Goal: Task Accomplishment & Management: Complete application form

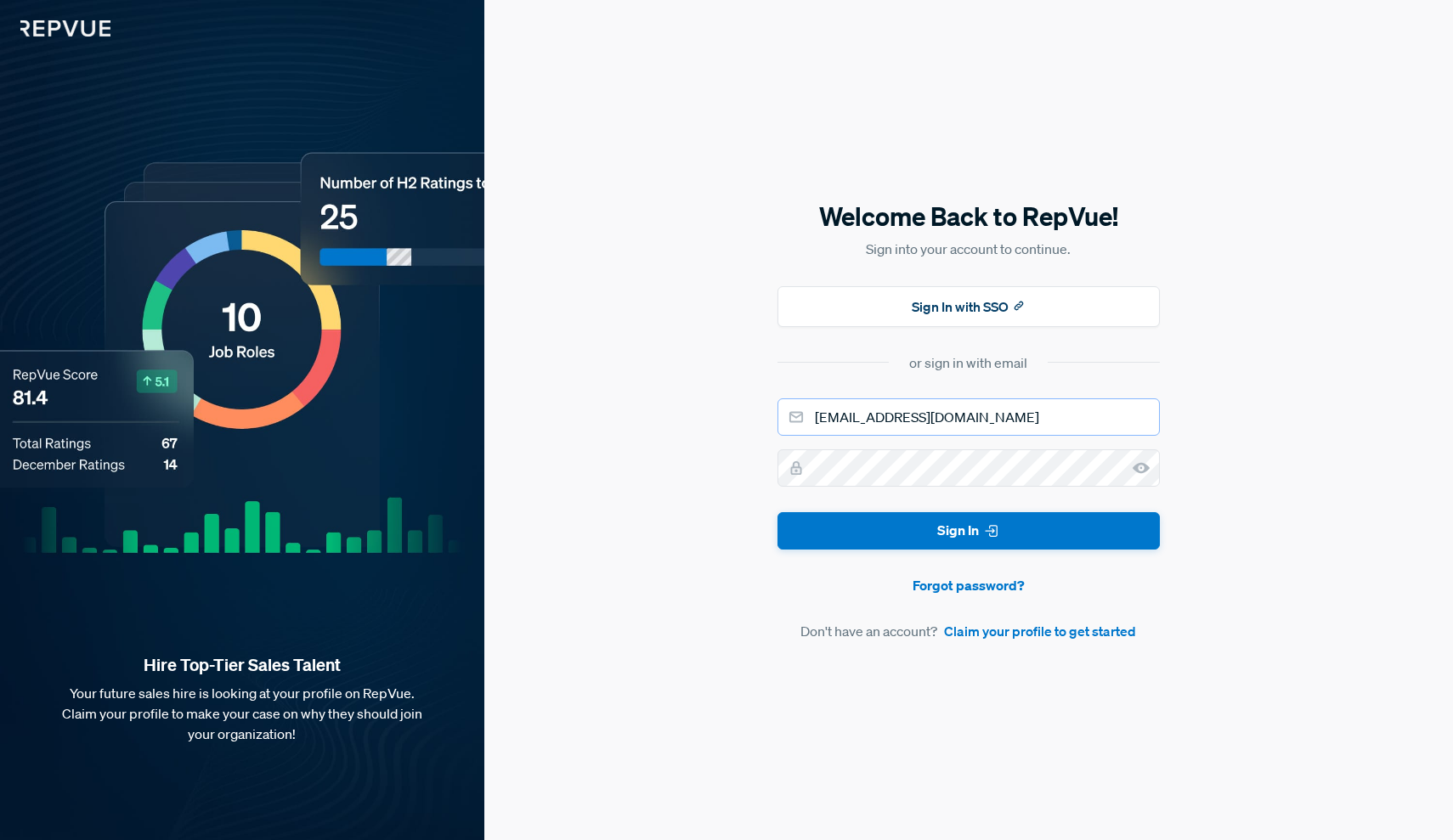
type input "[EMAIL_ADDRESS][DOMAIN_NAME]"
click at [1051, 636] on link "Claim your profile to get started" at bounding box center [1040, 631] width 192 height 20
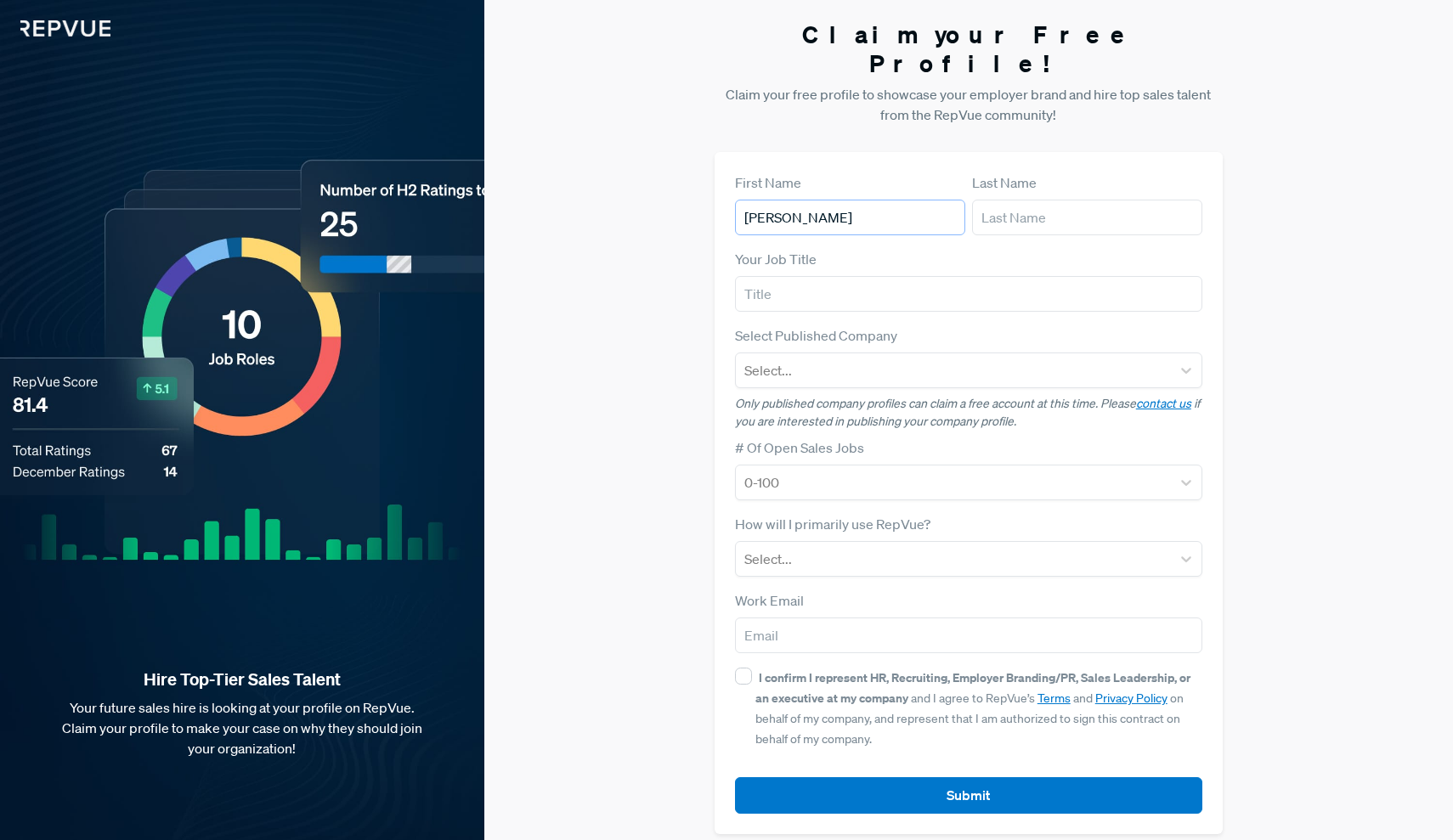
type input "[PERSON_NAME]"
click at [940, 276] on input "text" at bounding box center [968, 294] width 468 height 36
click at [1190, 276] on input "text" at bounding box center [968, 294] width 468 height 36
click at [1187, 277] on input "text" at bounding box center [968, 294] width 468 height 36
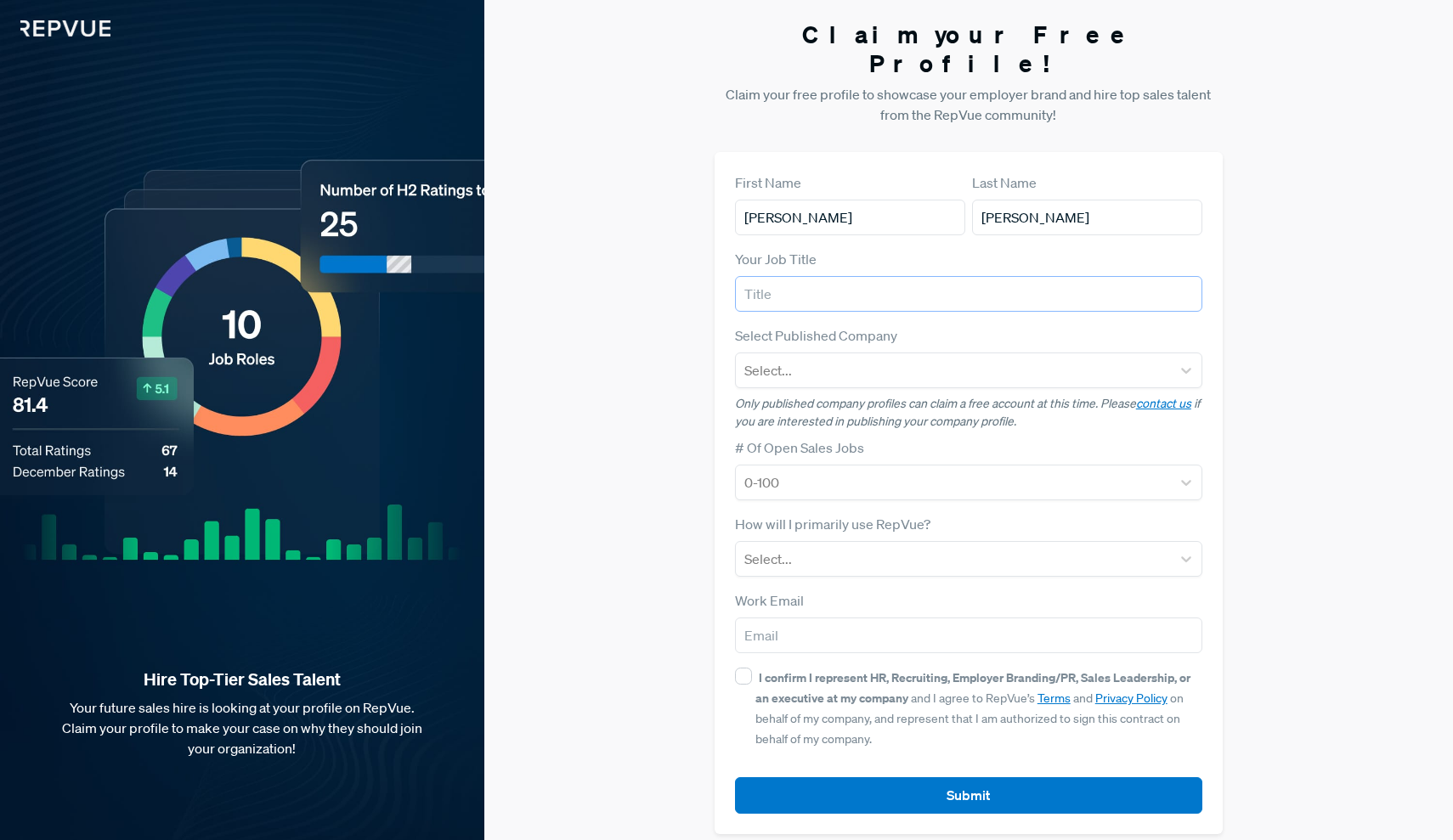
click at [1190, 276] on input "text" at bounding box center [968, 294] width 468 height 36
click at [980, 280] on input "text" at bounding box center [968, 294] width 468 height 36
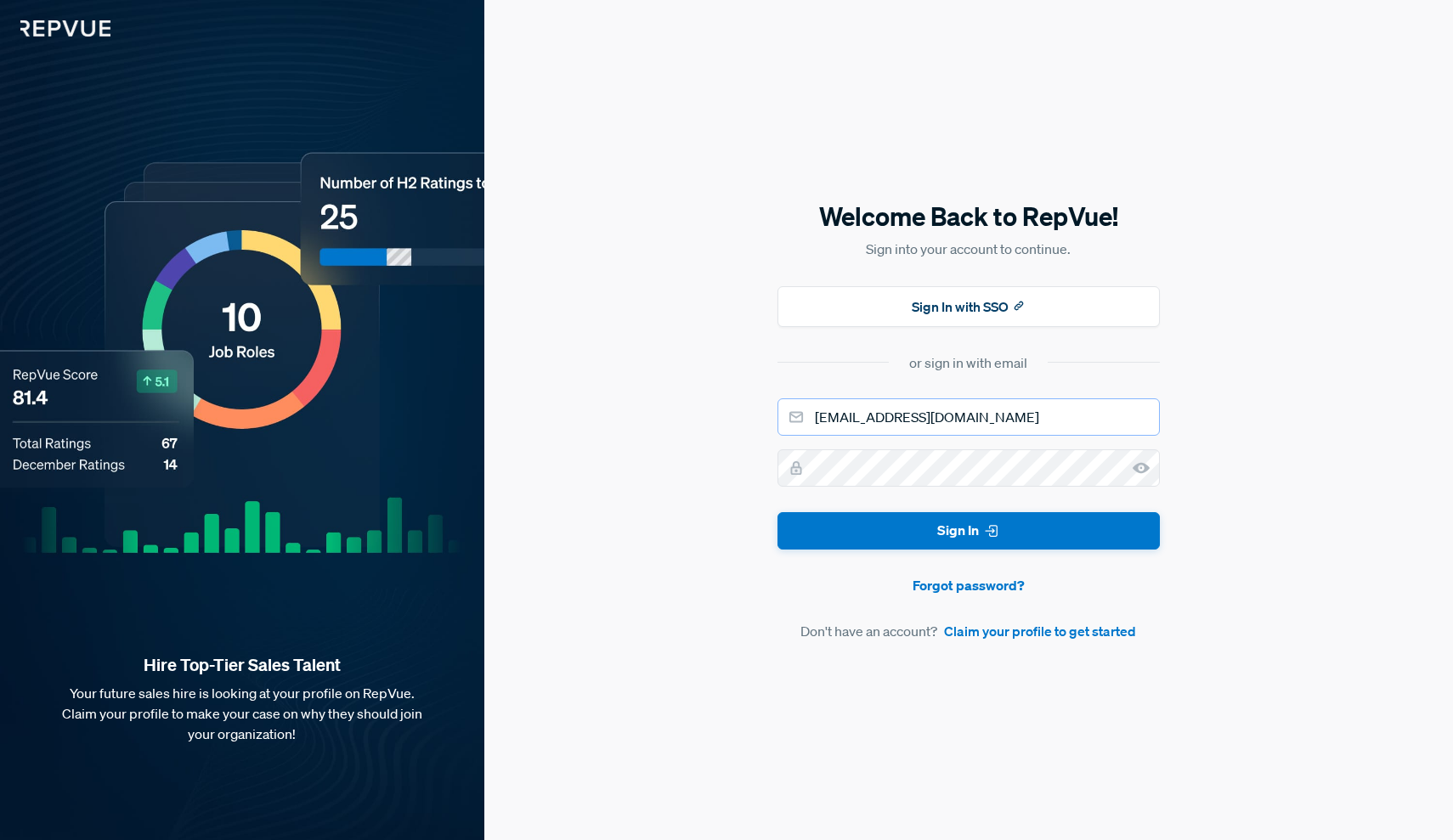
type input "[EMAIL_ADDRESS][DOMAIN_NAME]"
click at [958, 524] on button "Sign In" at bounding box center [968, 531] width 382 height 38
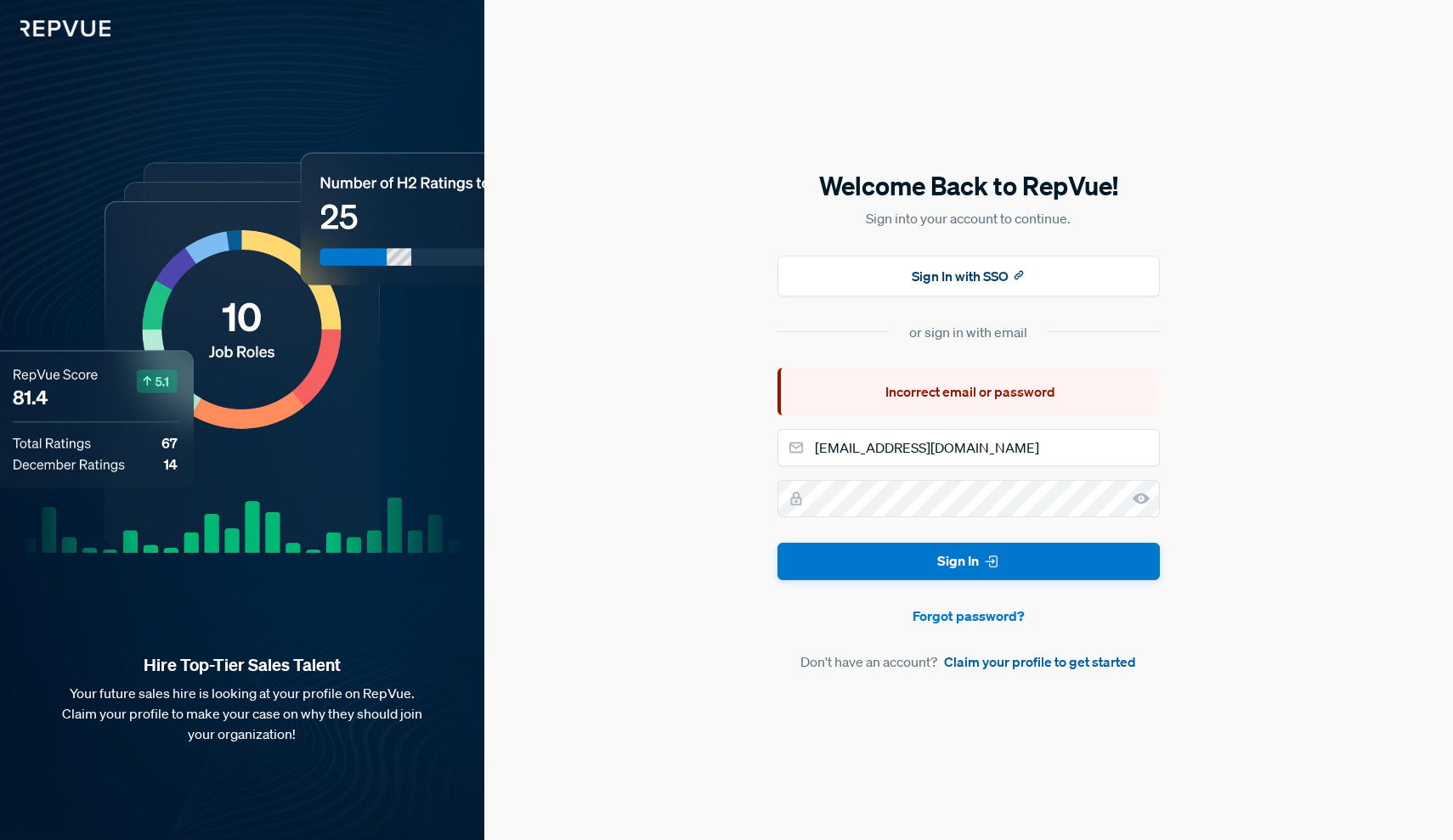
click at [1014, 666] on link "Claim your profile to get started" at bounding box center [1040, 661] width 192 height 20
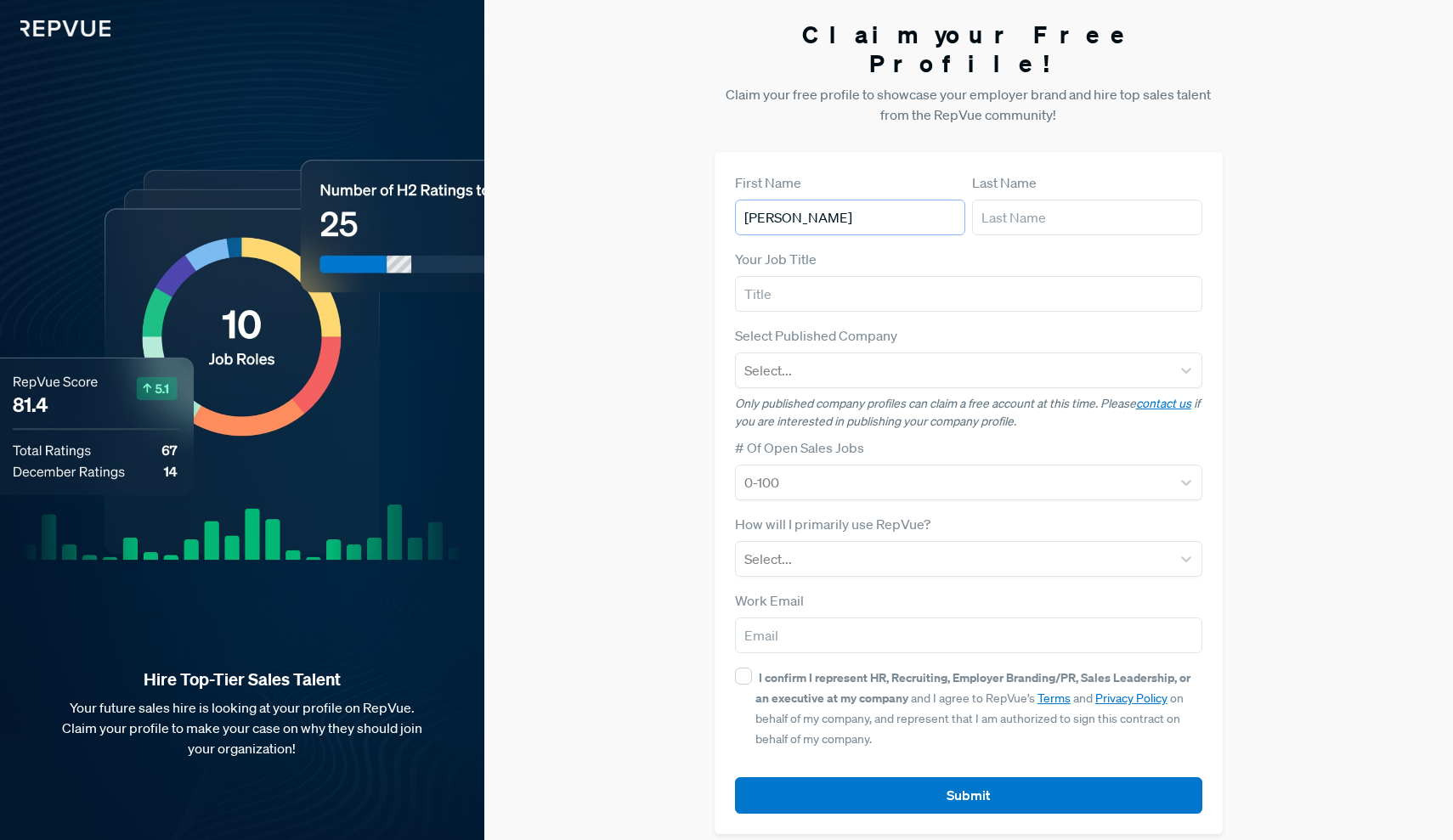
type input "[PERSON_NAME]"
click at [832, 553] on div "Select..." at bounding box center [968, 559] width 468 height 36
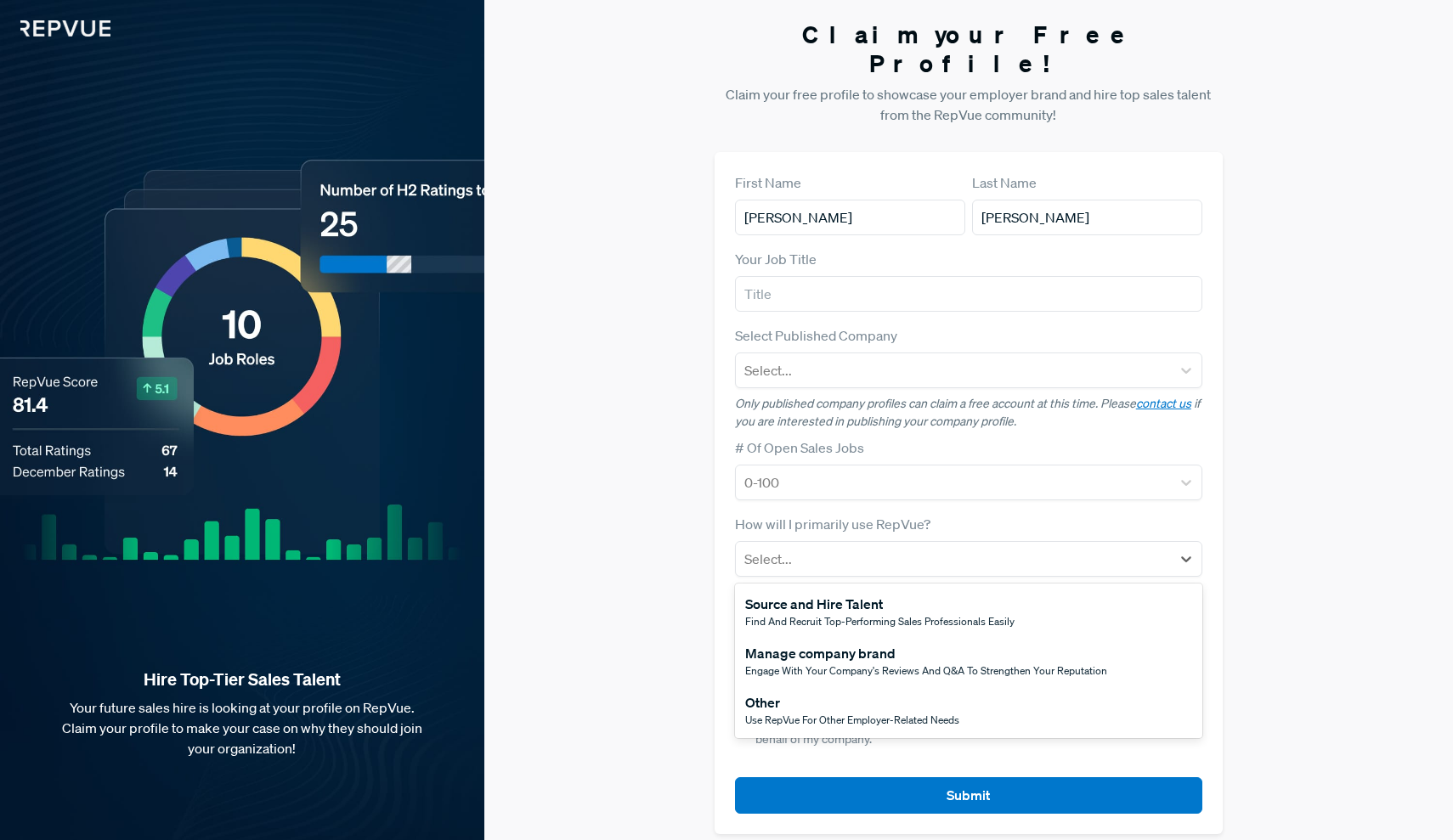
click at [840, 692] on div "Other" at bounding box center [852, 702] width 214 height 20
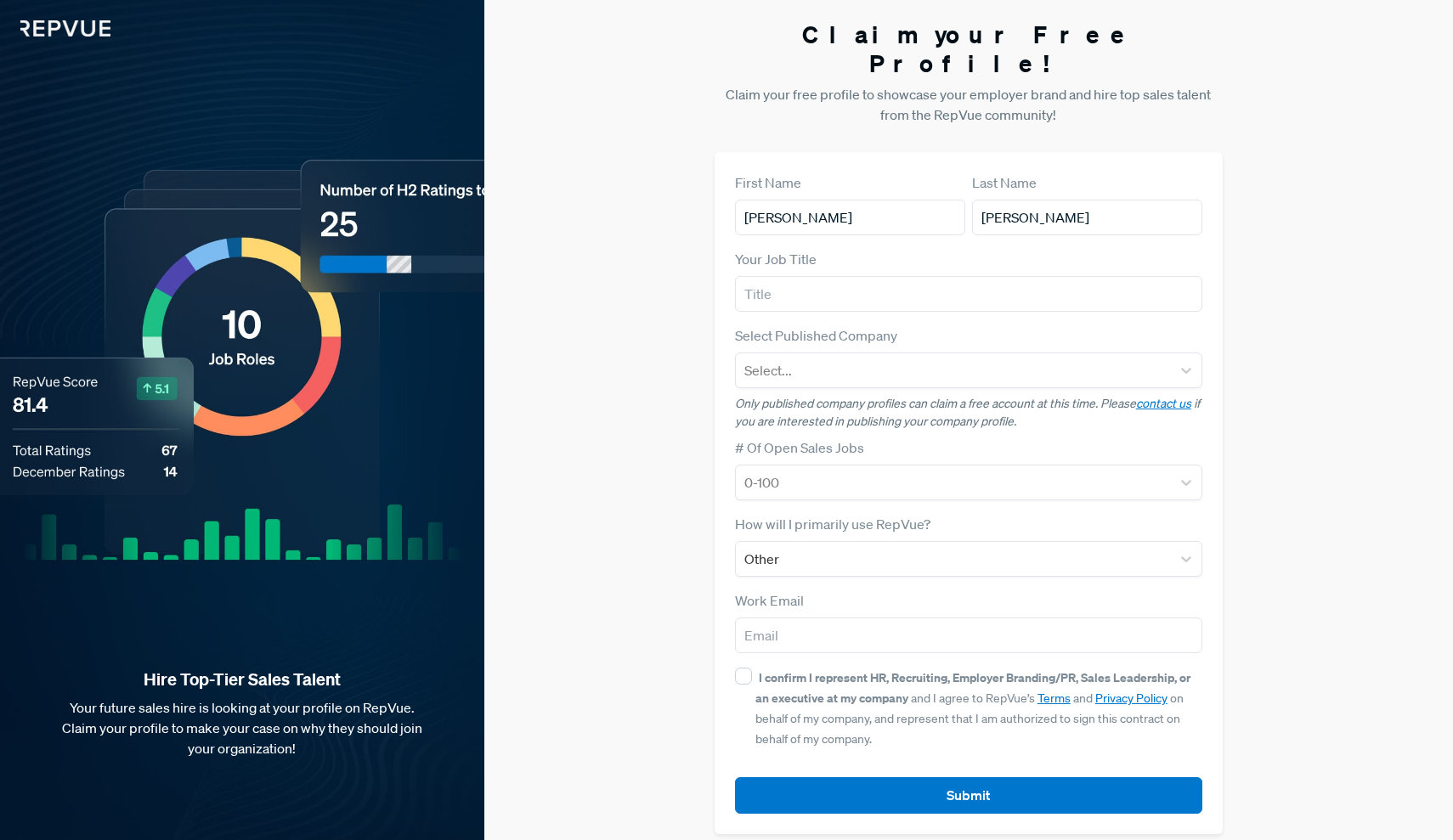
click at [755, 666] on div "I confirm I represent HR, Recruiting, Employer Branding/PR, Sales Leadership, o…" at bounding box center [979, 707] width 448 height 82
click at [752, 667] on input "I confirm I represent HR, Recruiting, Employer Branding/PR, Sales Leadership, o…" at bounding box center [743, 676] width 17 height 17
checkbox input "true"
type input "[EMAIL_ADDRESS][DOMAIN_NAME]"
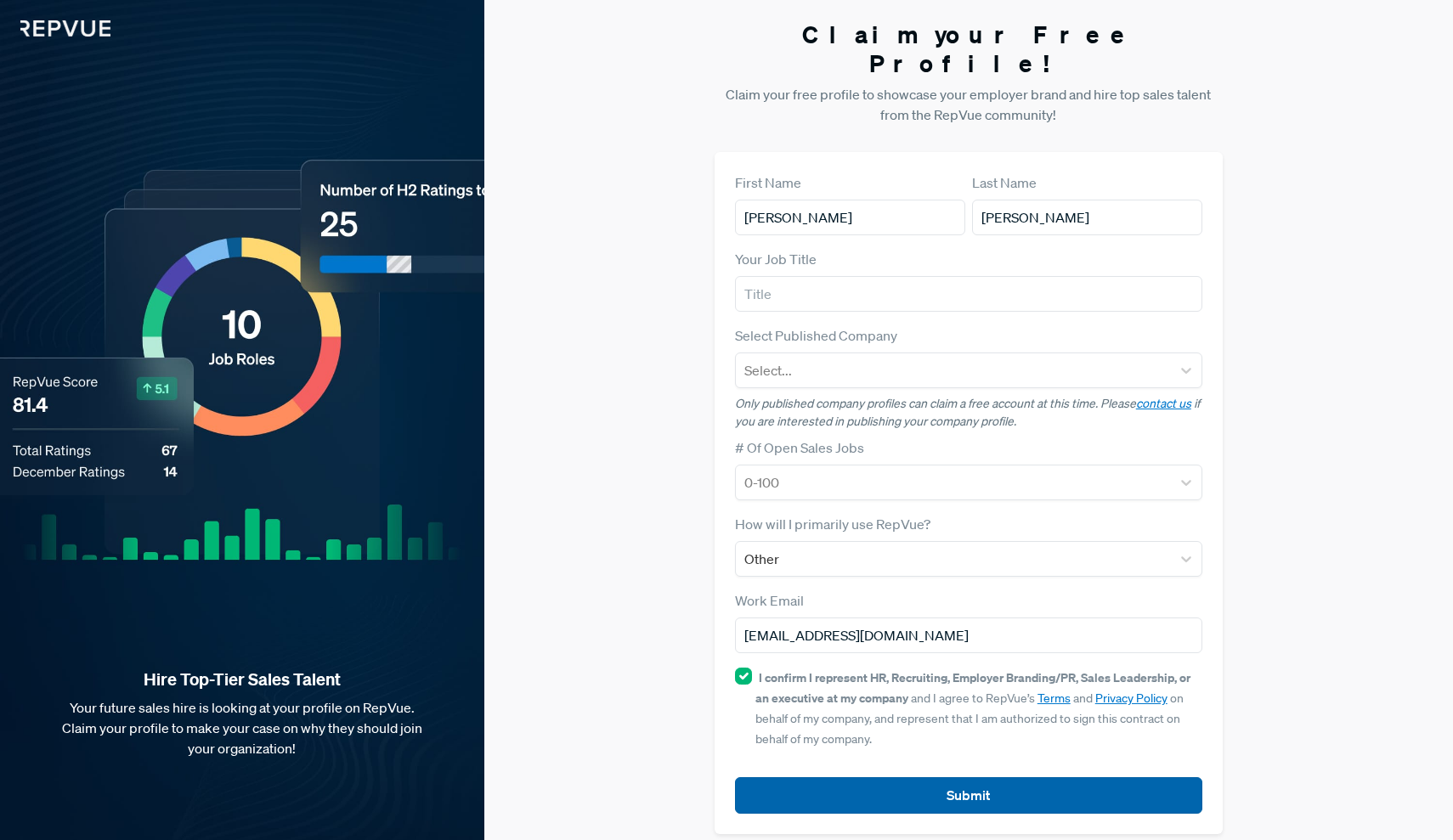
click at [884, 777] on button "Submit" at bounding box center [968, 795] width 468 height 36
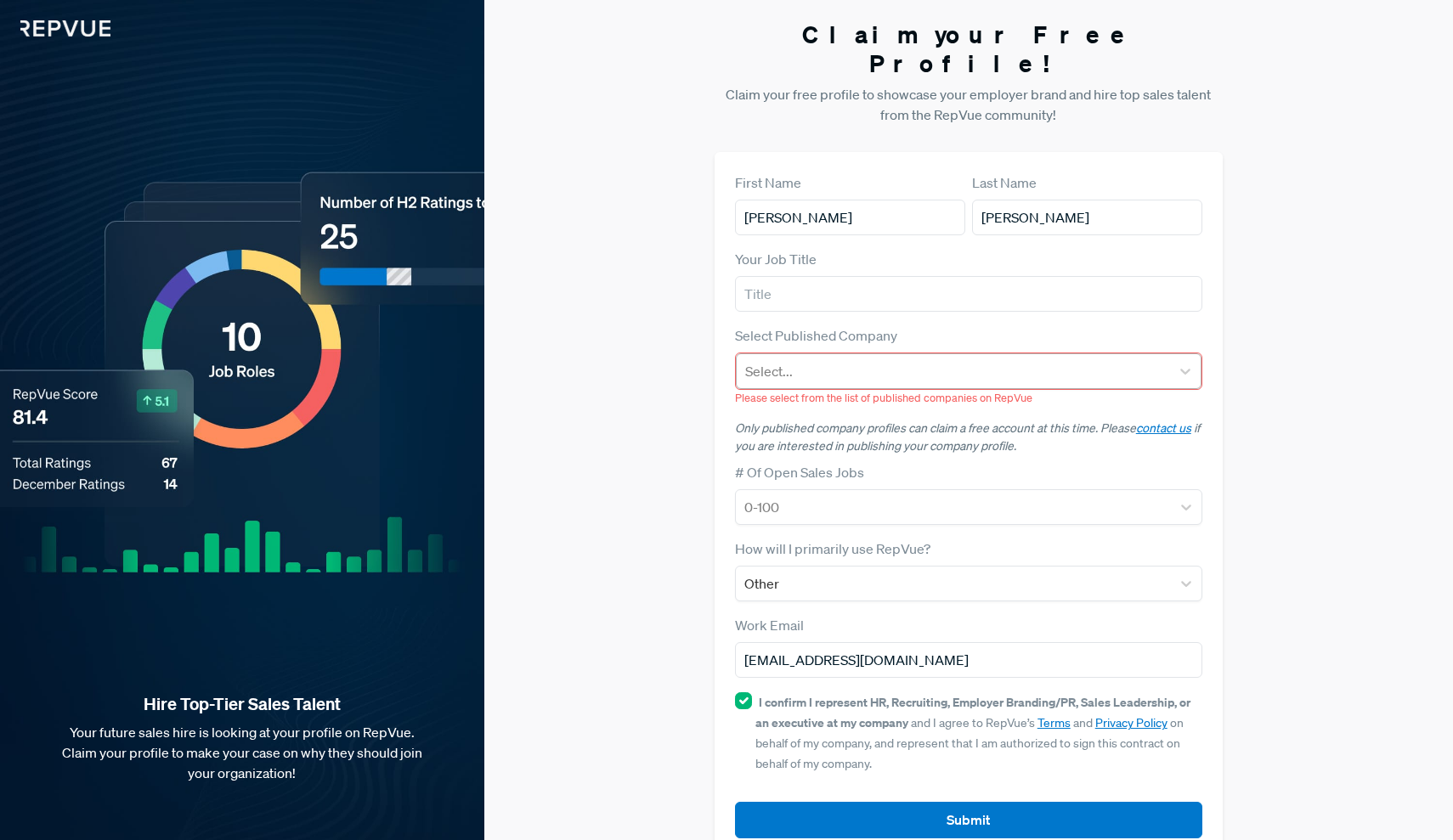
click at [893, 359] on div at bounding box center [954, 371] width 417 height 24
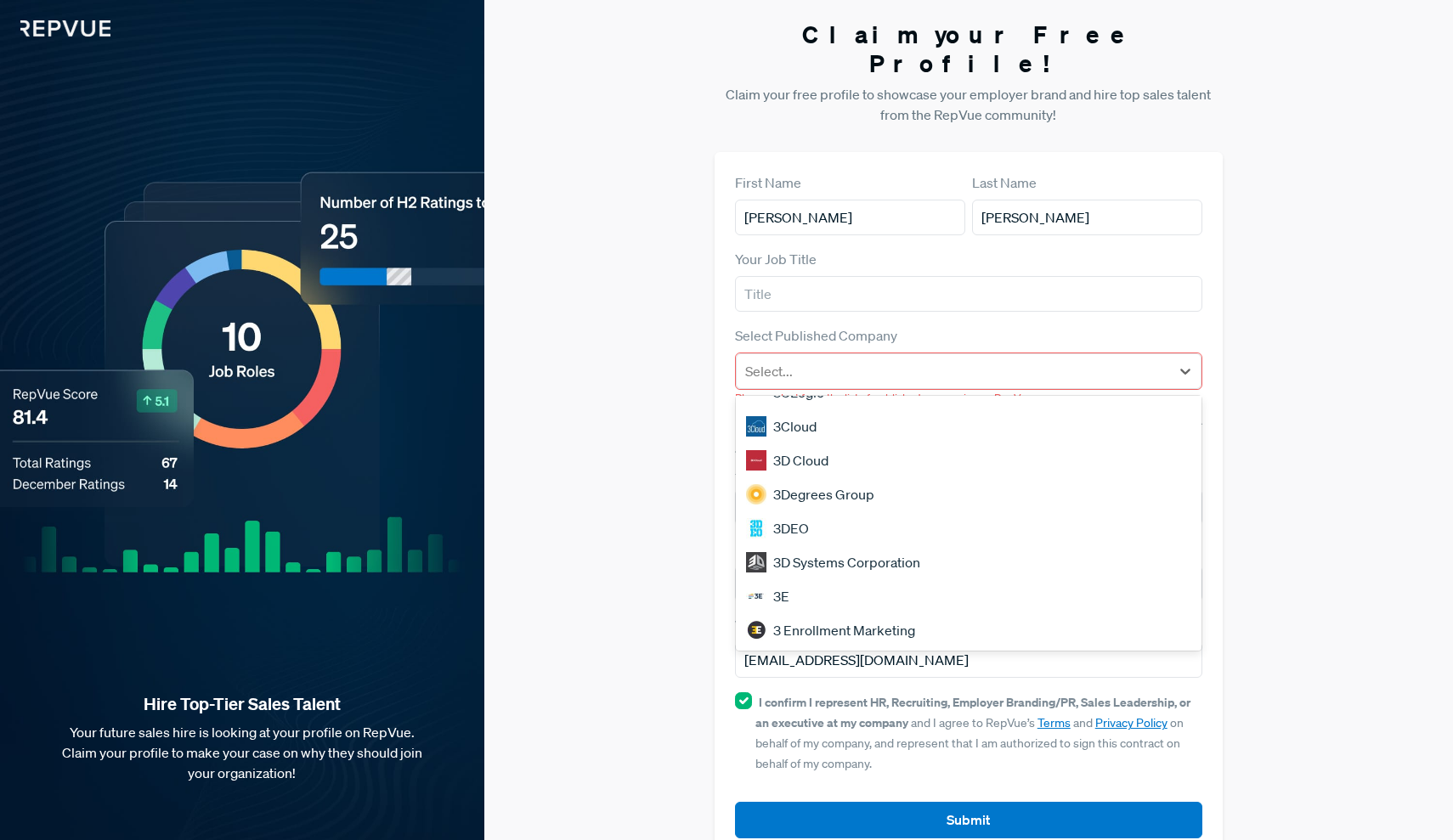
scroll to position [1451, 0]
click at [796, 359] on div at bounding box center [954, 371] width 417 height 24
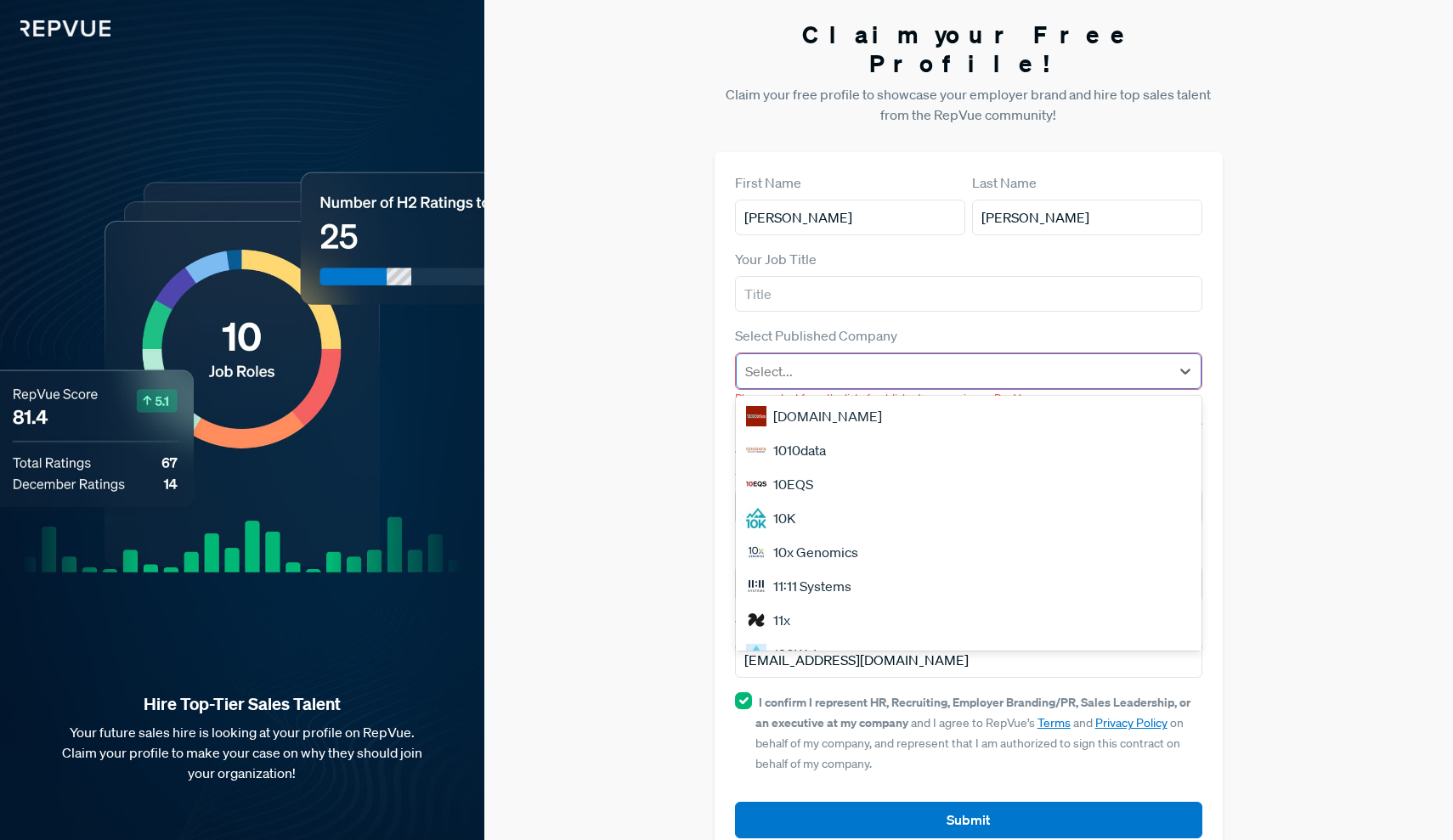
click at [770, 361] on div "Select..." at bounding box center [954, 371] width 417 height 20
type input "total q"
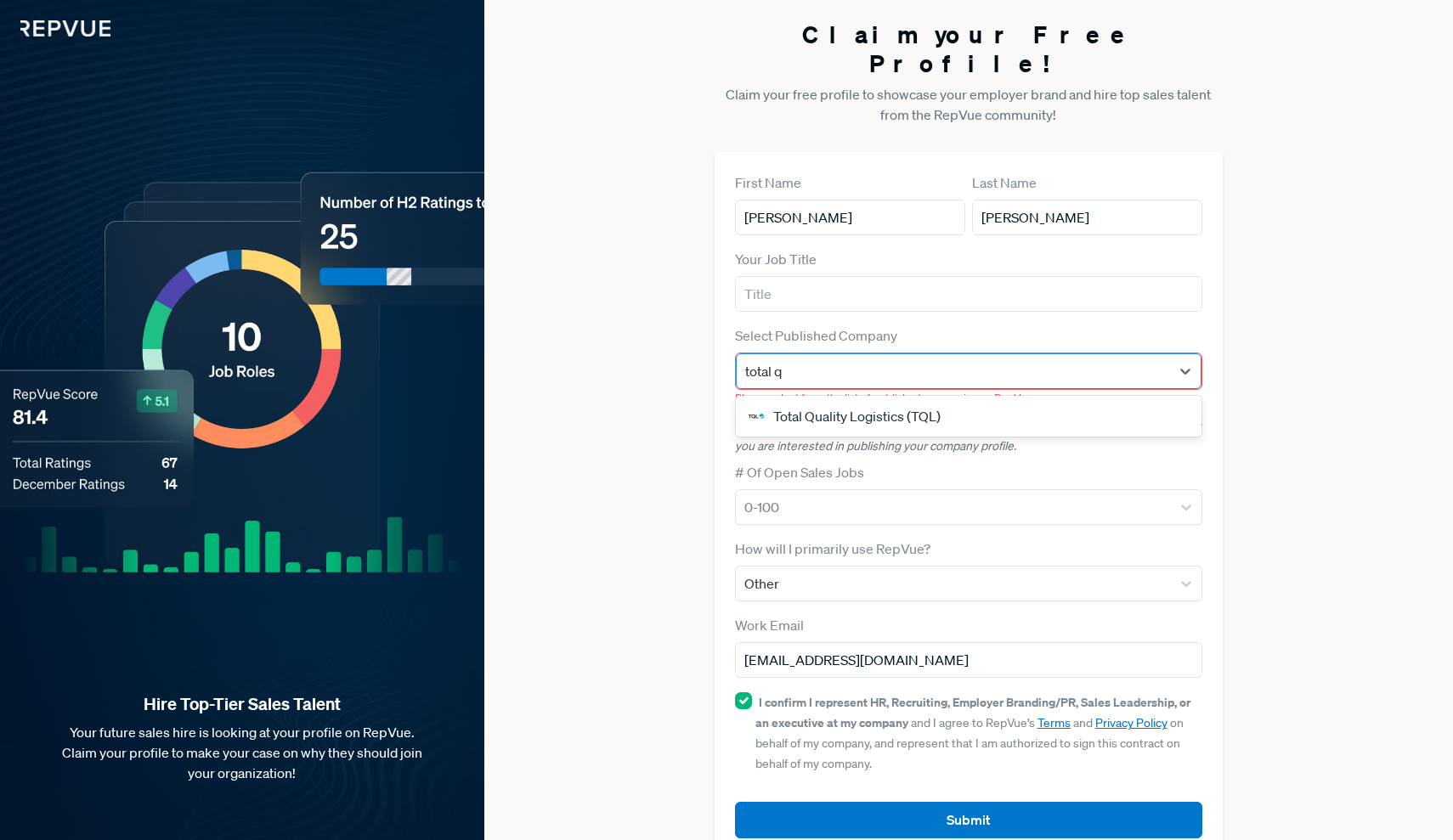
click at [822, 399] on div "Total Quality Logistics (TQL)" at bounding box center [969, 416] width 467 height 34
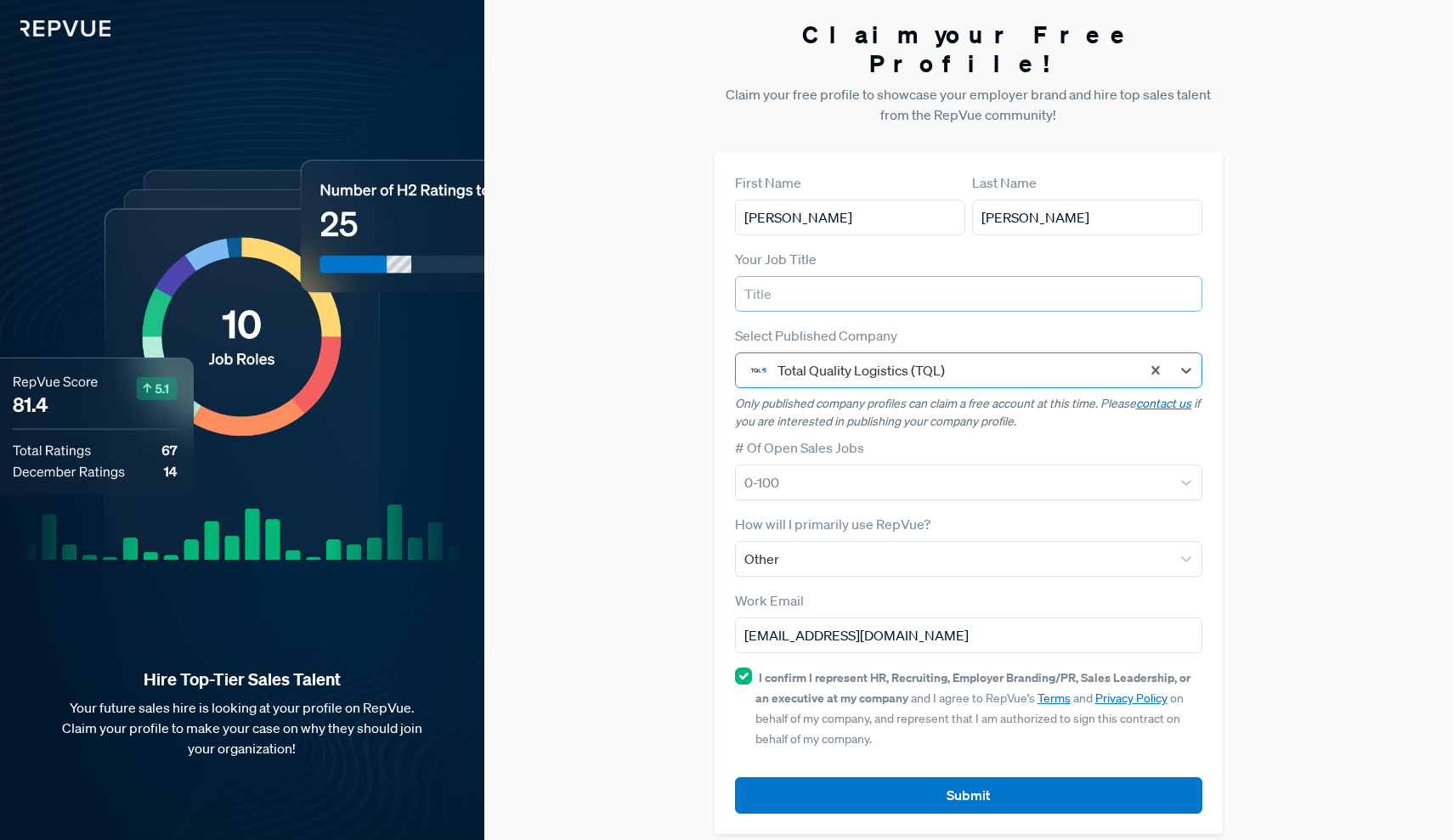
click at [807, 276] on input "text" at bounding box center [968, 294] width 468 height 36
type input "Logistics Account Executive"
click at [701, 508] on div "Claim your Free Profile! Claim your free profile to showcase your employer bran…" at bounding box center [968, 427] width 969 height 854
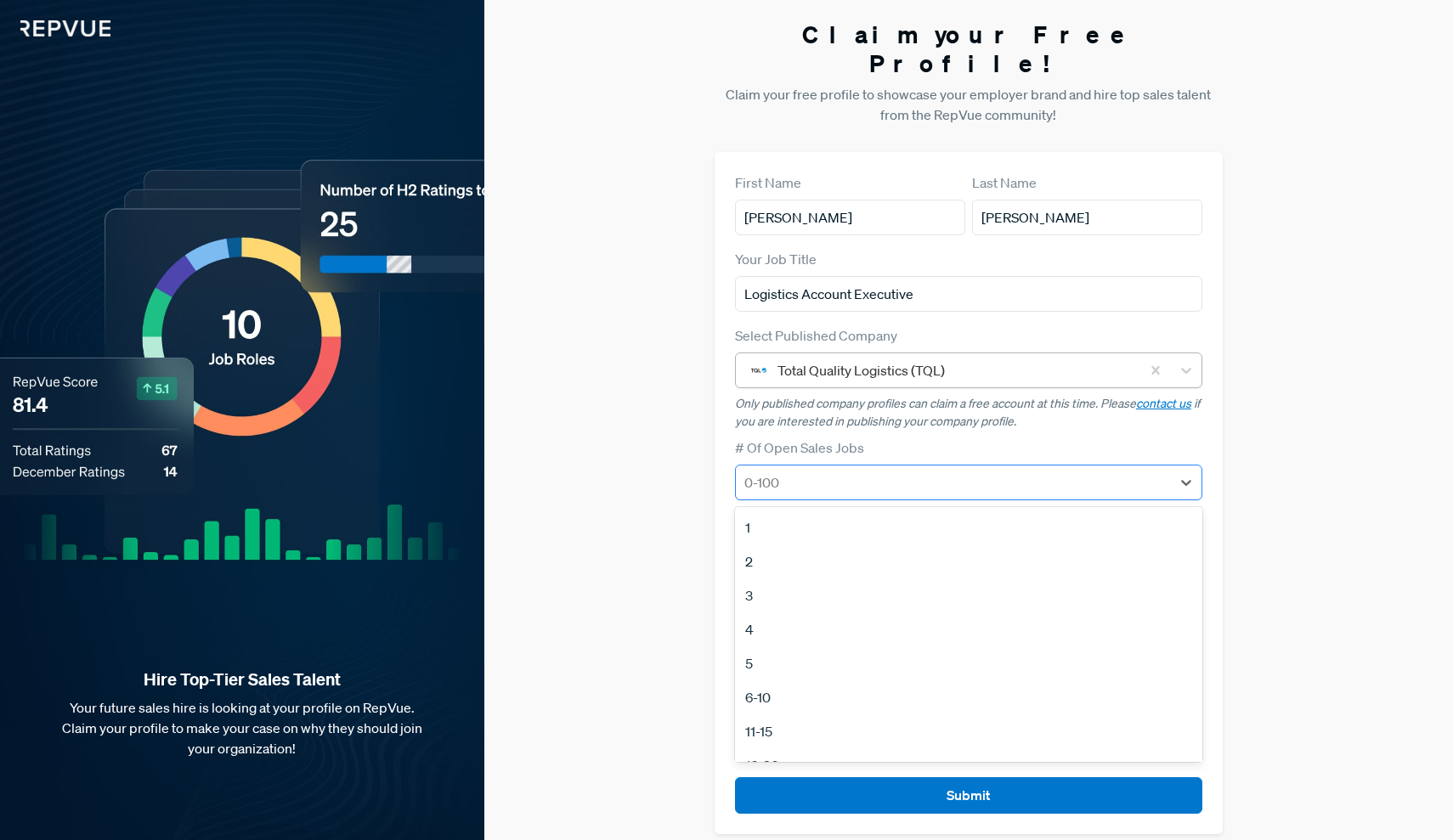
click at [823, 474] on div "0-100" at bounding box center [954, 483] width 436 height 31
click at [824, 474] on div "0-100" at bounding box center [954, 483] width 436 height 31
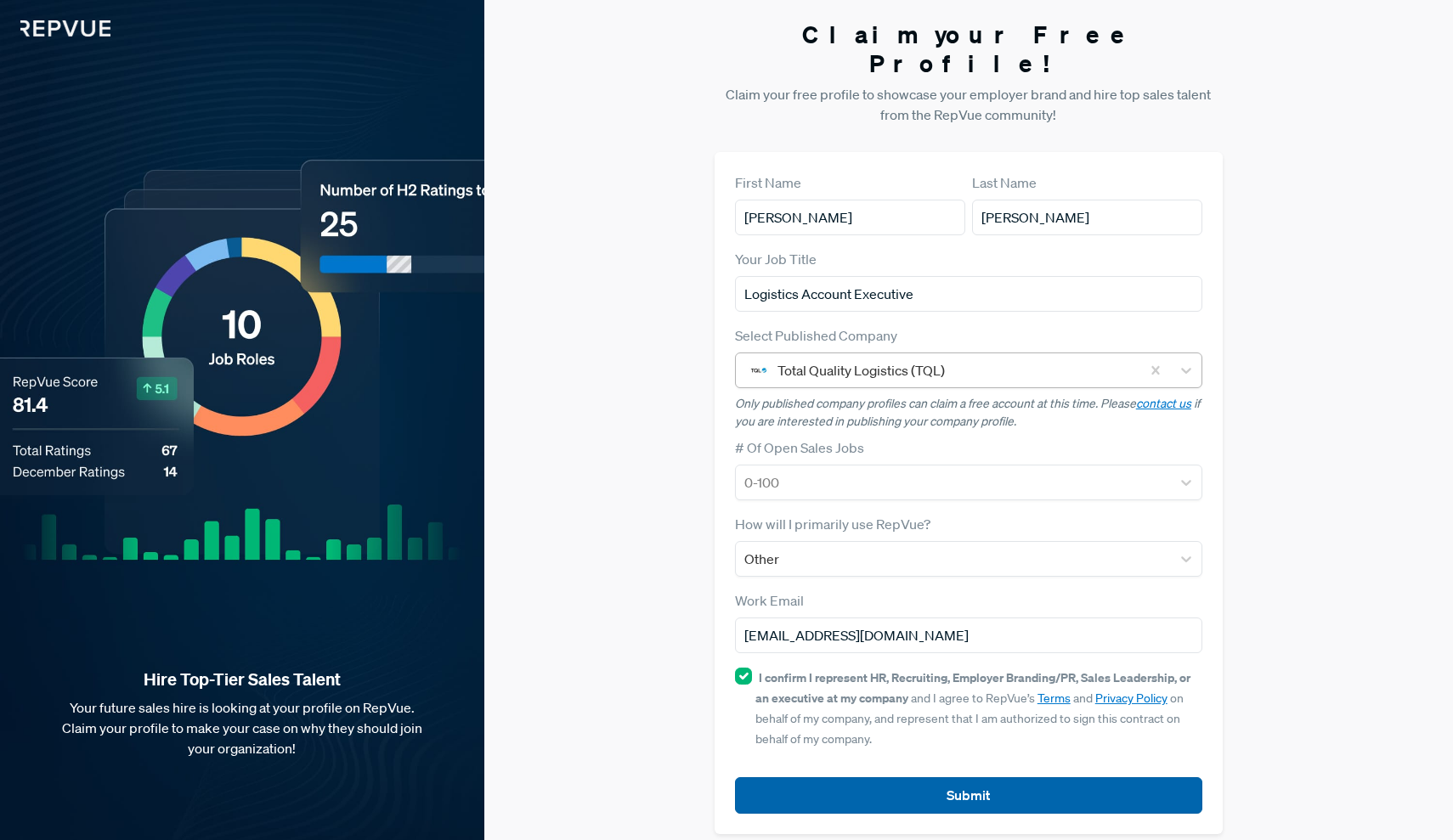
click at [873, 777] on button "Submit" at bounding box center [968, 795] width 468 height 36
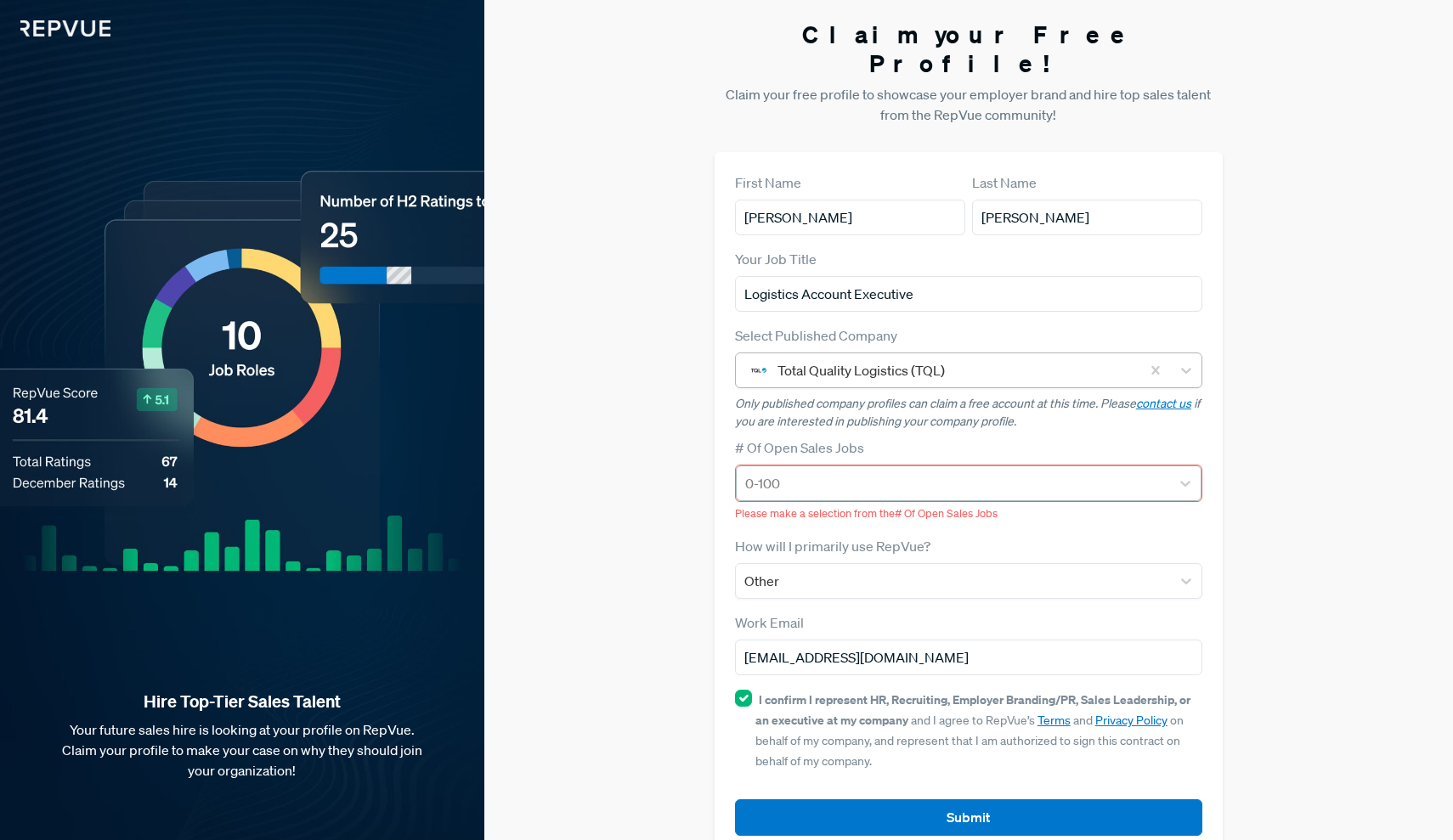
click at [829, 471] on div at bounding box center [954, 483] width 417 height 24
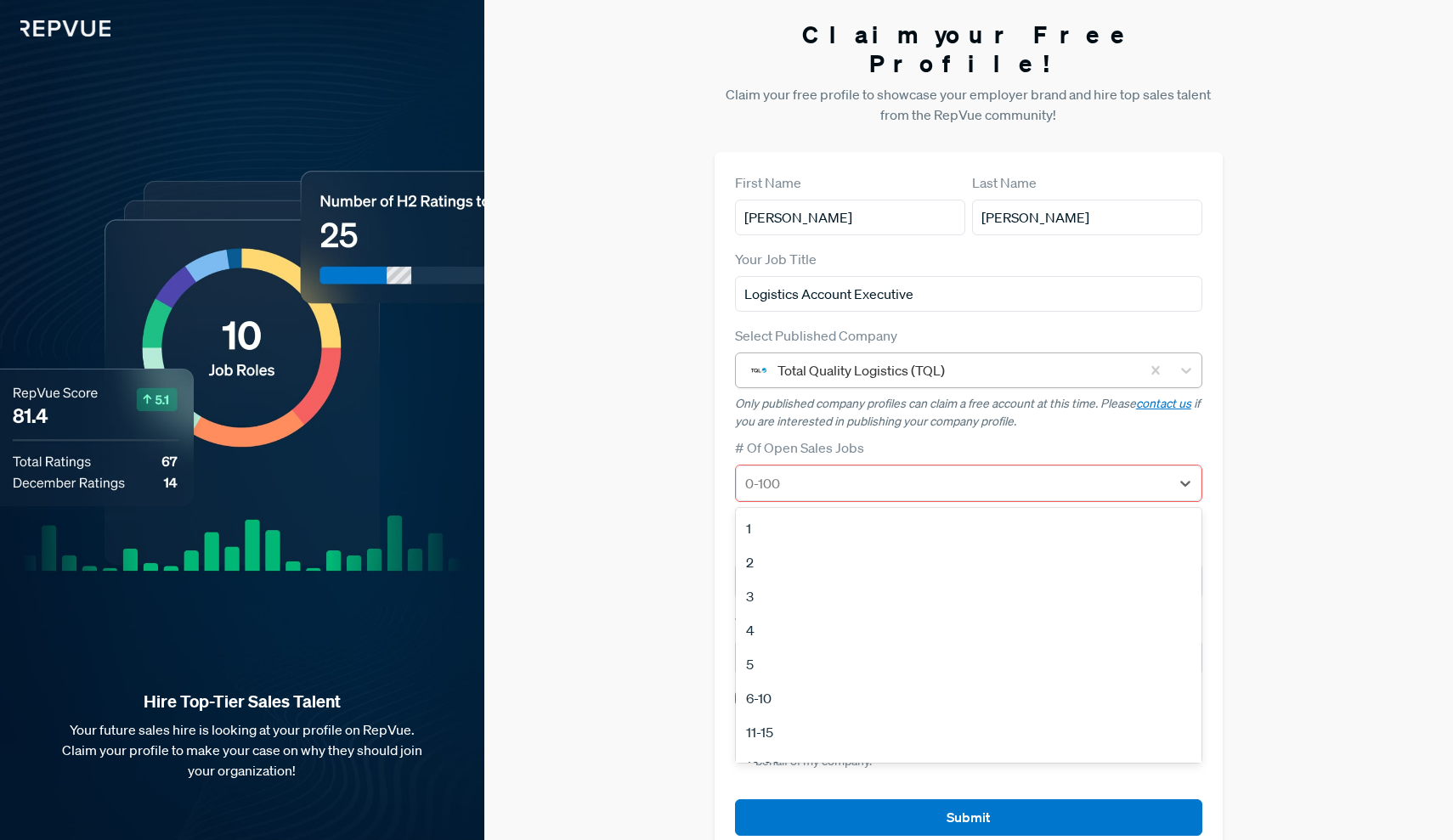
click at [788, 512] on div "1" at bounding box center [969, 528] width 467 height 34
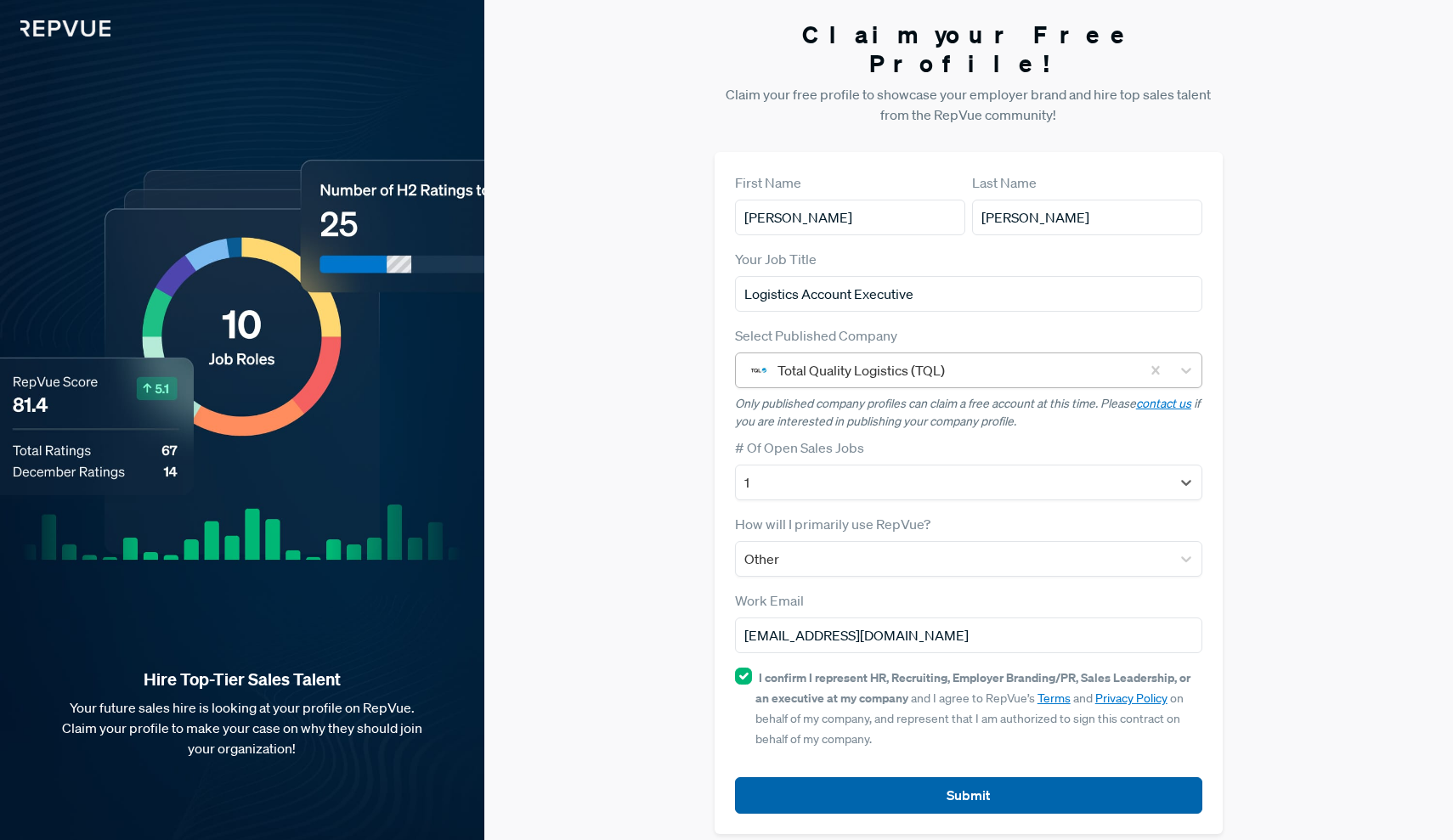
click at [897, 780] on button "Submit" at bounding box center [968, 795] width 468 height 36
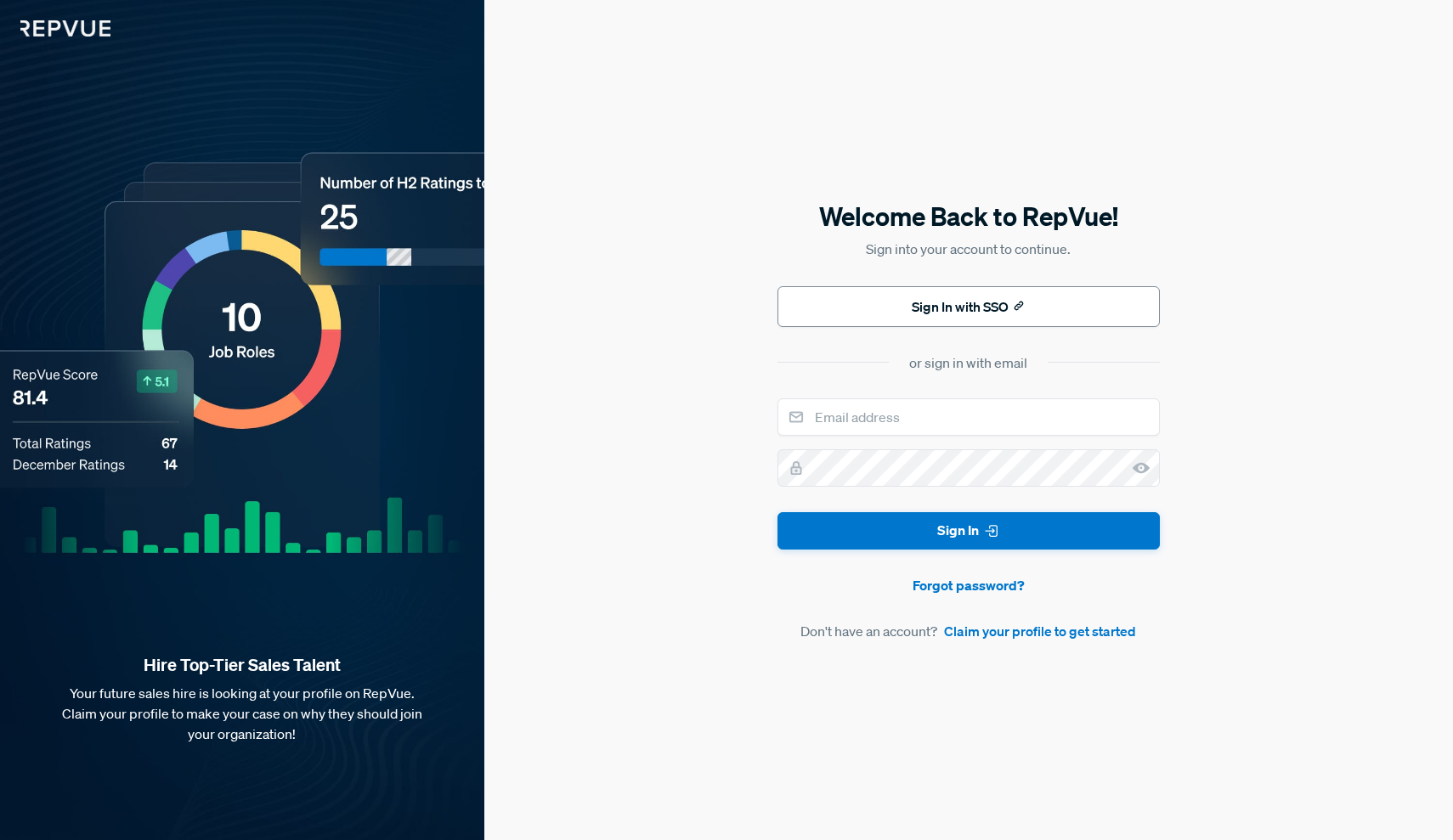
click at [885, 320] on button "Sign In with SSO" at bounding box center [968, 306] width 382 height 40
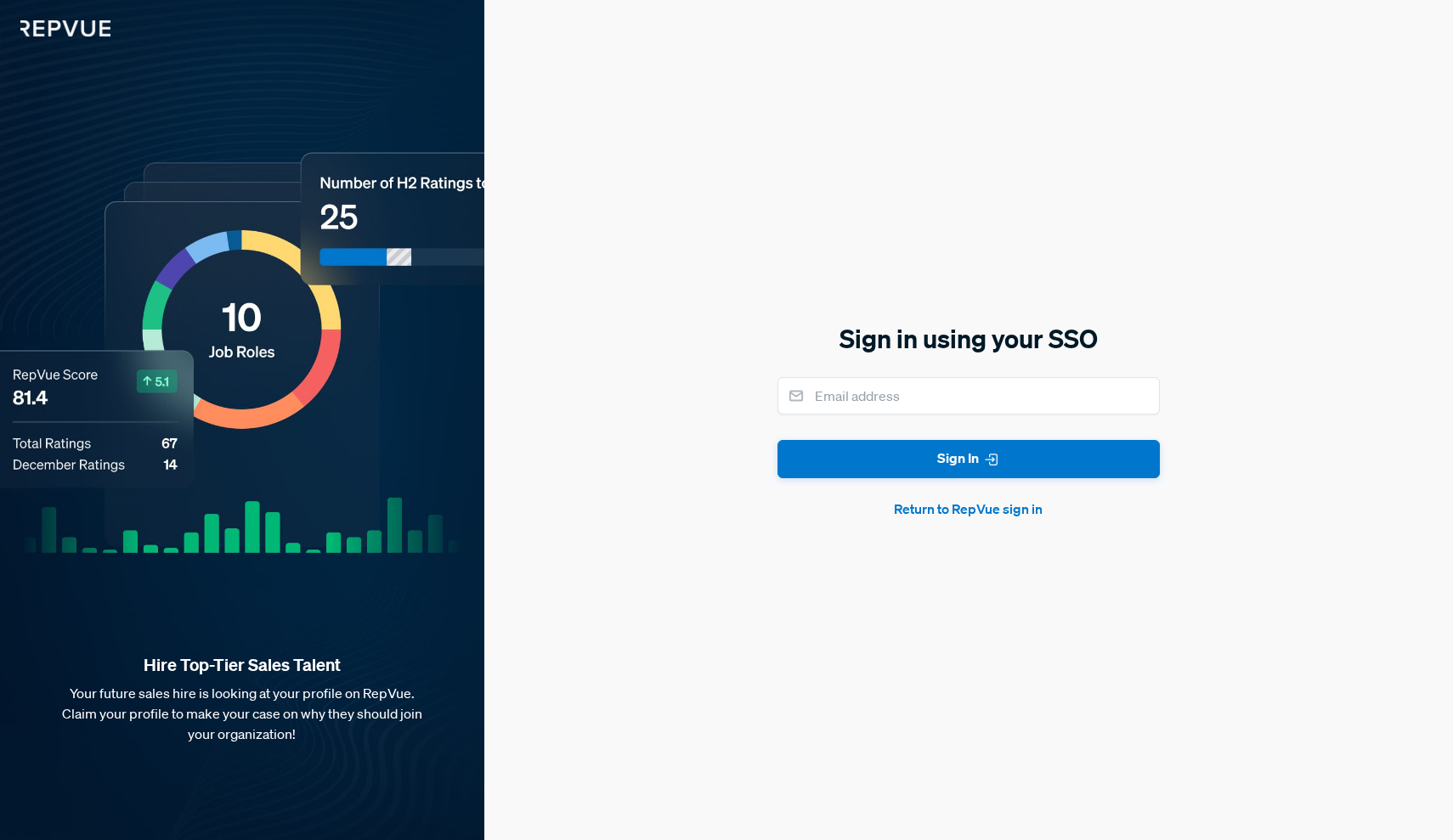
click at [996, 513] on button "Return to RepVue sign in" at bounding box center [968, 508] width 382 height 20
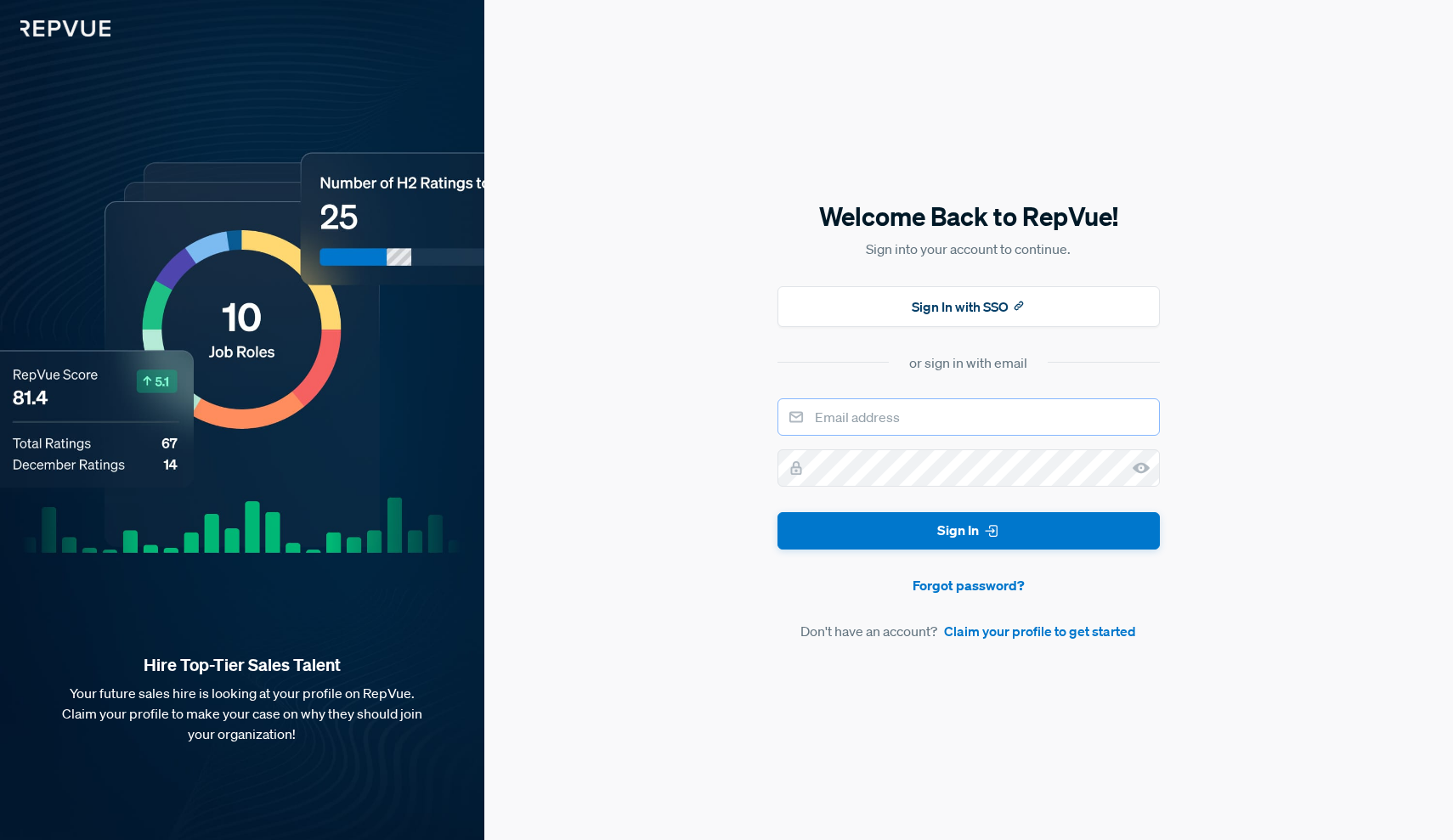
type input "[EMAIL_ADDRESS][DOMAIN_NAME]"
click at [968, 531] on button "Sign In" at bounding box center [968, 531] width 382 height 38
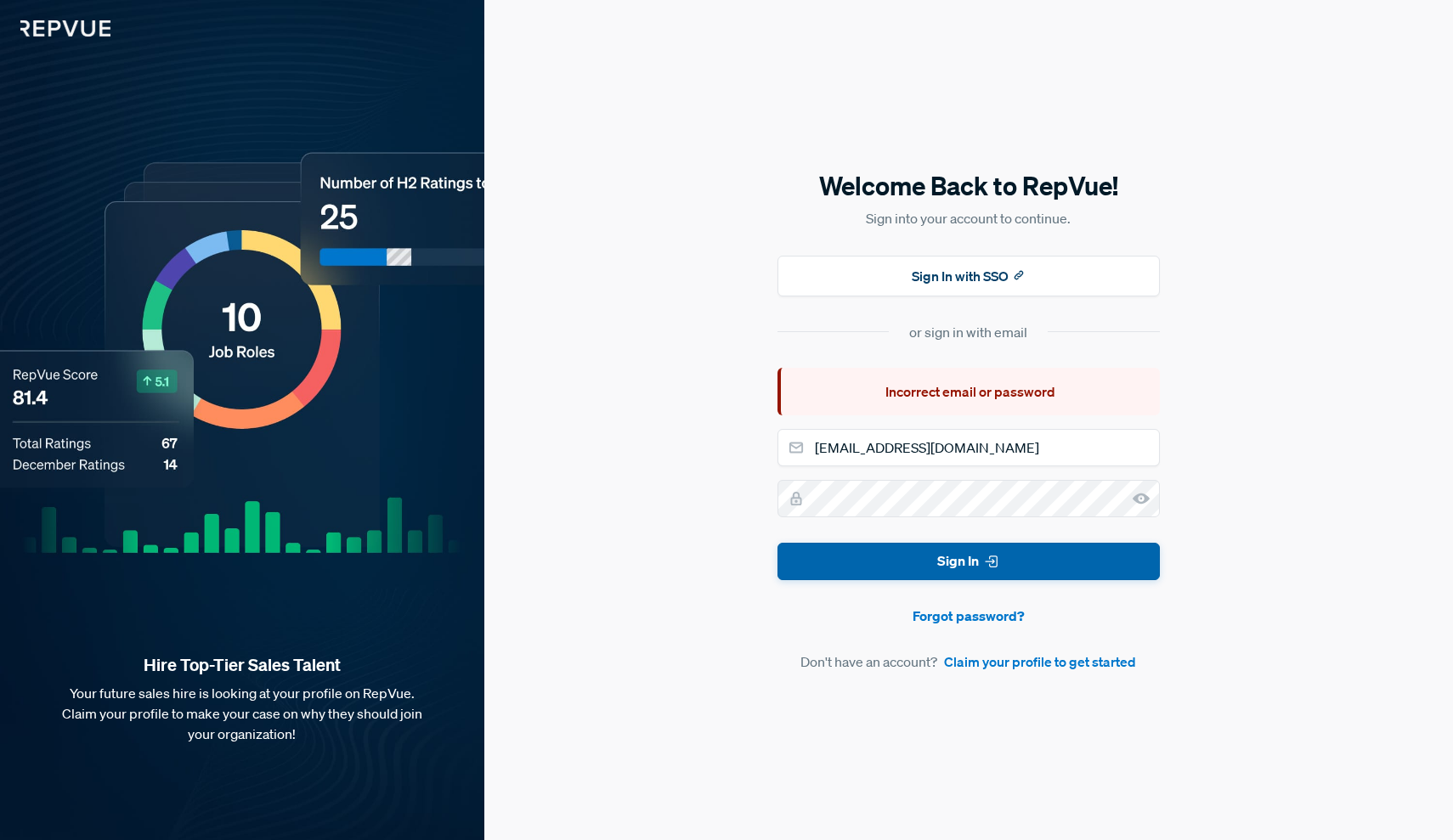
click at [994, 562] on icon "submit" at bounding box center [992, 562] width 17 height 17
click at [968, 622] on link "Forgot password?" at bounding box center [968, 615] width 382 height 20
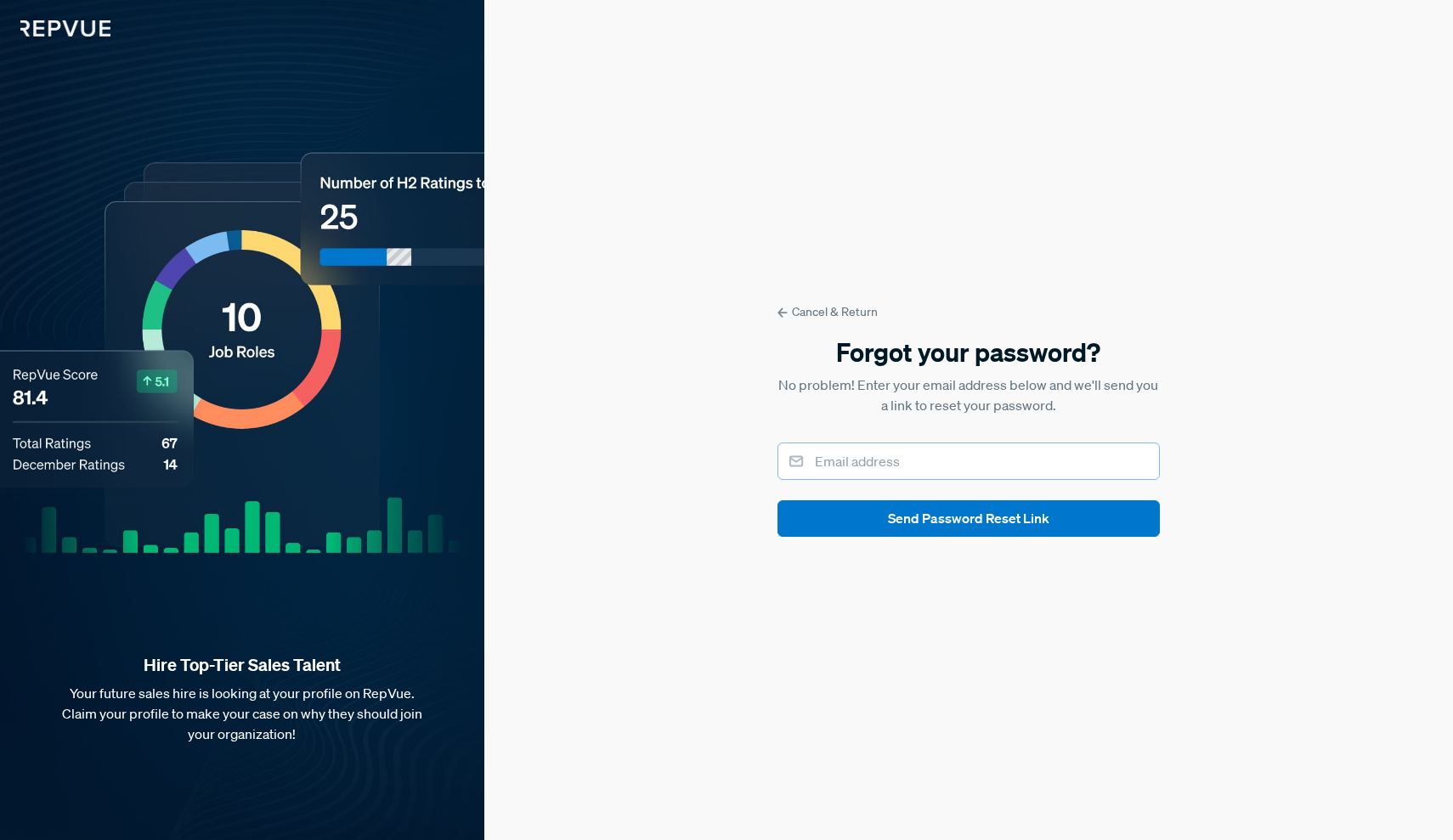
click at [932, 465] on input "email" at bounding box center [968, 461] width 382 height 37
type input "[EMAIL_ADDRESS][DOMAIN_NAME]"
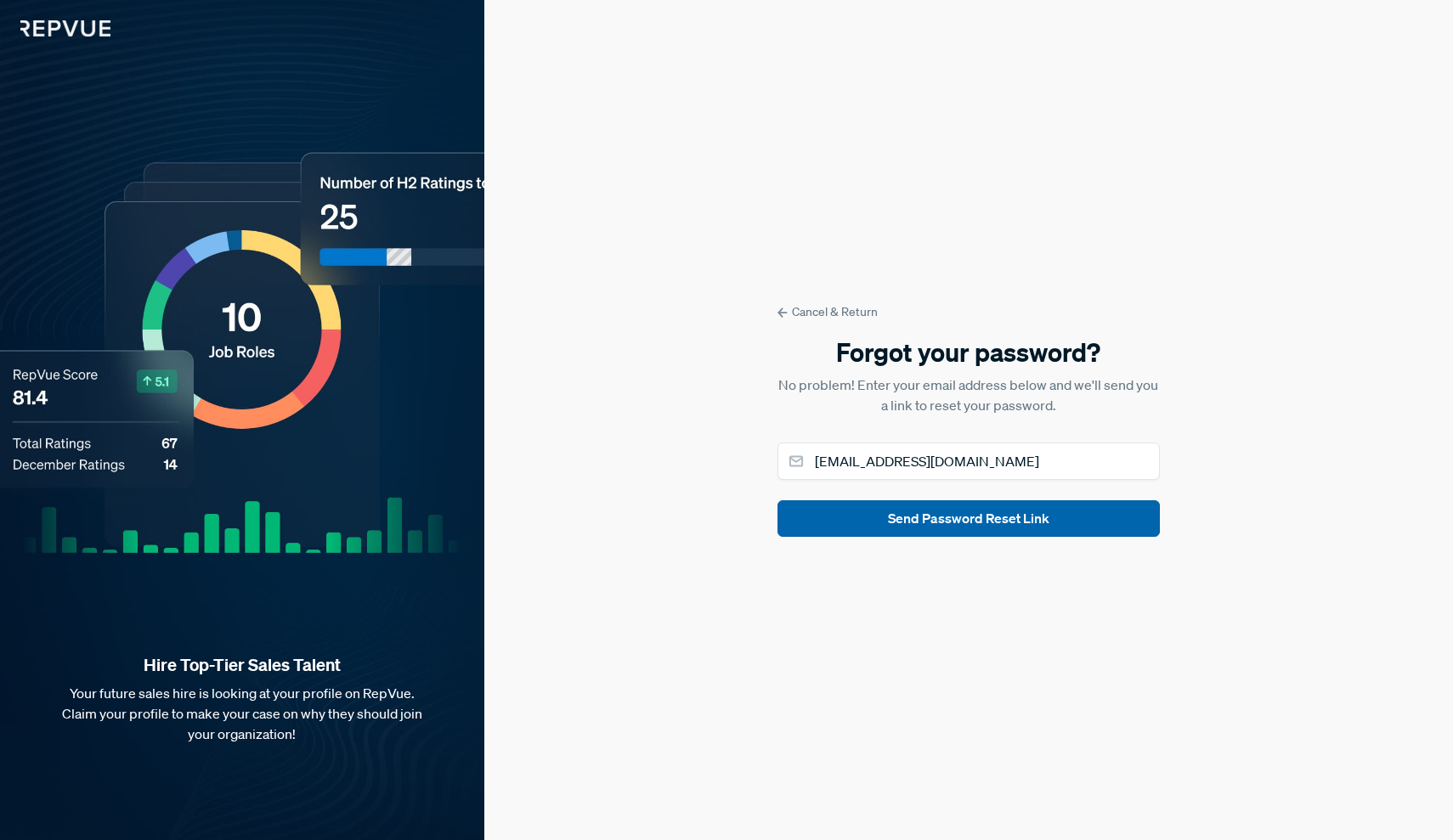
click at [922, 529] on button "Send Password Reset Link" at bounding box center [968, 518] width 382 height 36
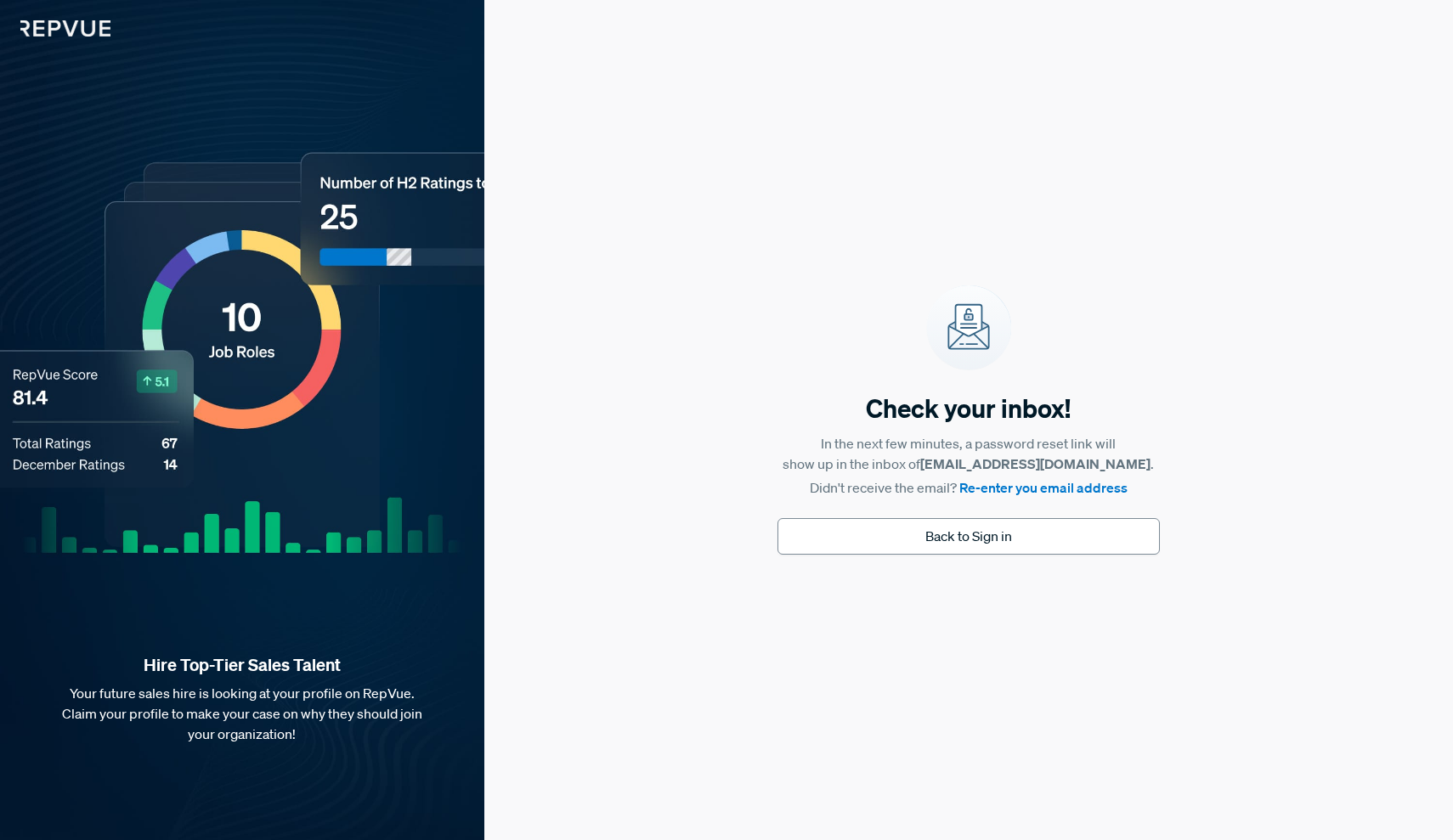
click at [932, 541] on button "Back to Sign in" at bounding box center [968, 537] width 382 height 36
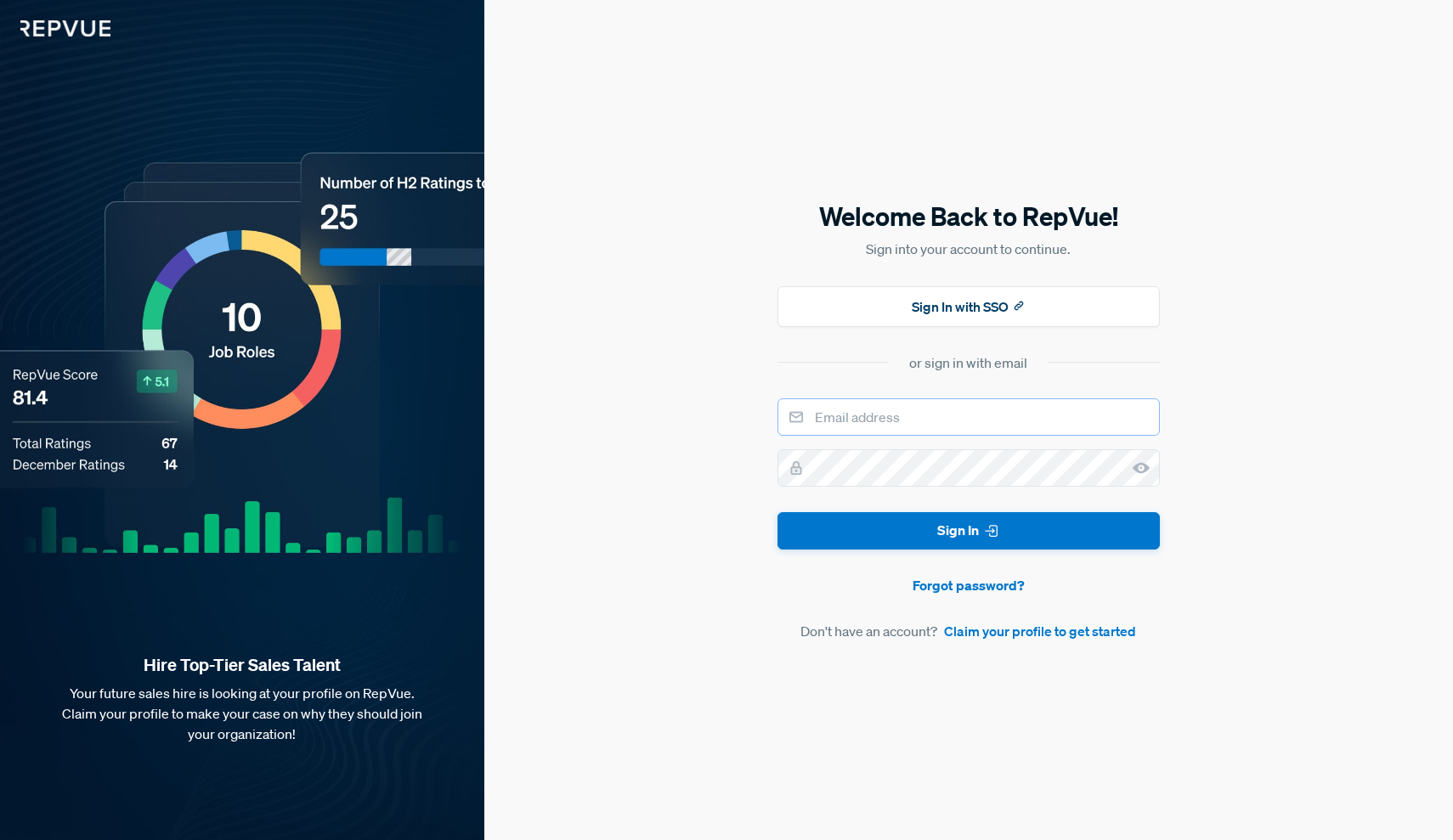
type input "[EMAIL_ADDRESS][DOMAIN_NAME]"
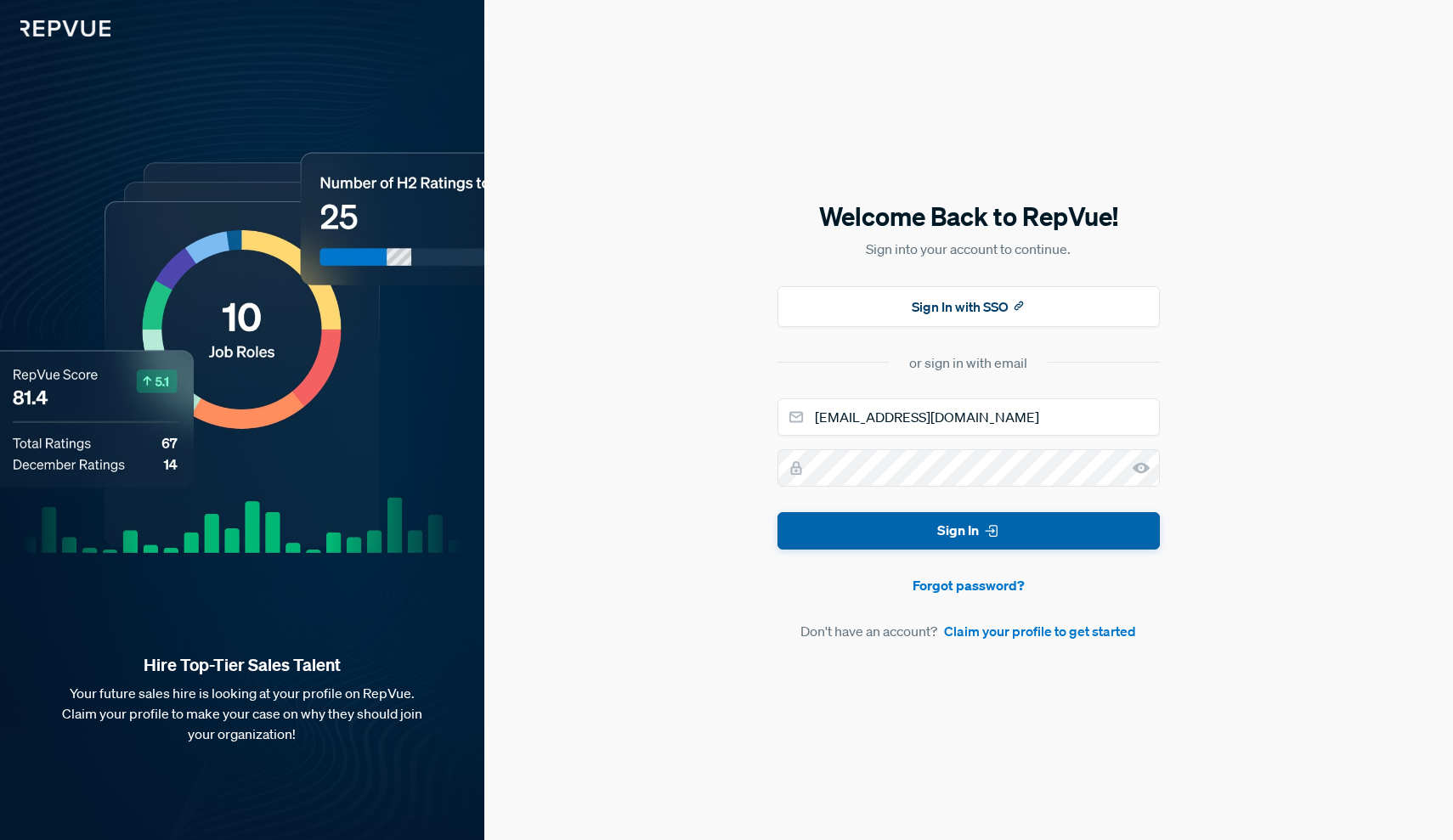
click at [966, 535] on button "Sign In" at bounding box center [968, 531] width 382 height 38
